Goal: Check status: Check status

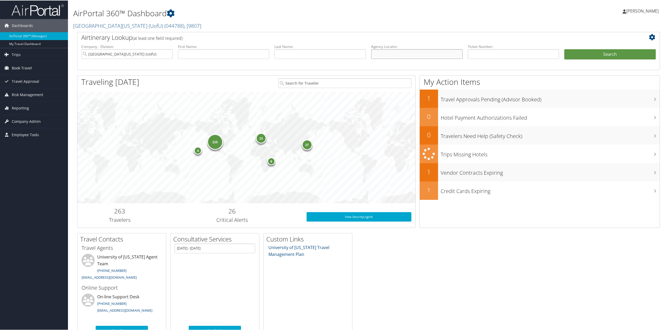
click at [394, 52] on input "text" at bounding box center [417, 54] width 92 height 10
click at [512, 51] on input "text" at bounding box center [514, 54] width 92 height 10
paste input "0067310784234"
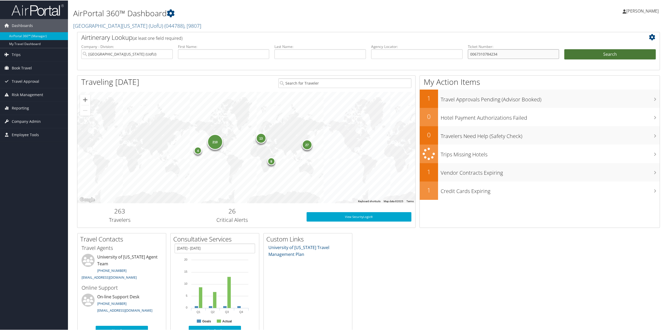
type input "0067310784234"
click at [602, 51] on button "Search" at bounding box center [611, 54] width 92 height 10
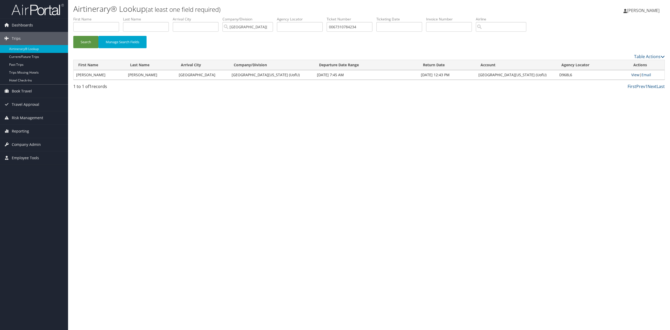
click at [632, 73] on link "View" at bounding box center [635, 74] width 8 height 5
